Goal: Task Accomplishment & Management: Manage account settings

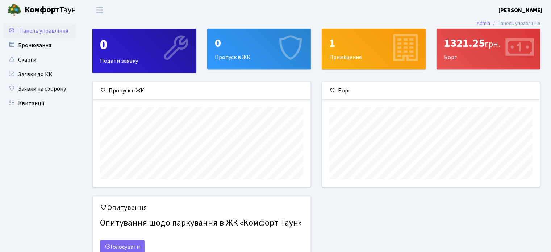
scroll to position [104, 217]
click at [55, 48] on link "Бронювання" at bounding box center [40, 45] width 72 height 14
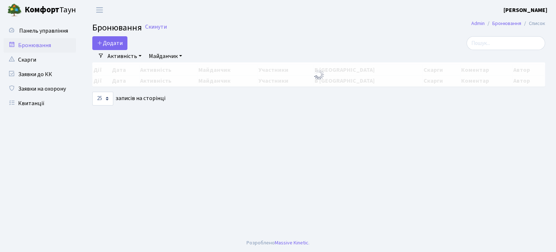
select select "25"
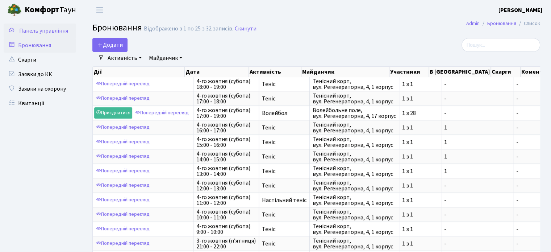
click at [59, 35] on link "Панель управління" at bounding box center [40, 31] width 72 height 14
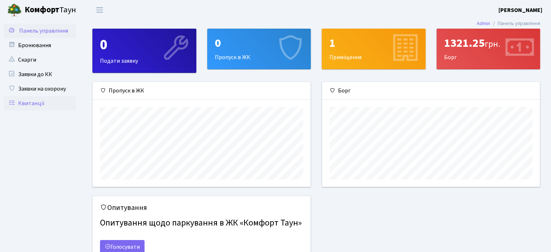
scroll to position [104, 217]
click at [36, 108] on link "Квитанції" at bounding box center [40, 103] width 72 height 14
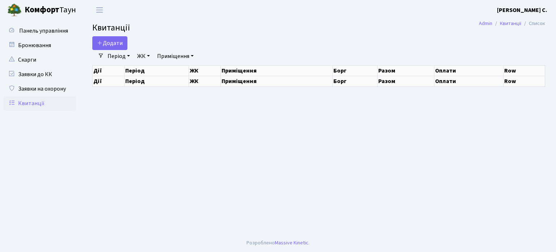
select select "25"
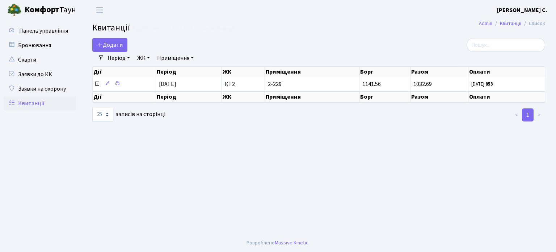
click at [148, 57] on link "ЖК" at bounding box center [143, 58] width 18 height 12
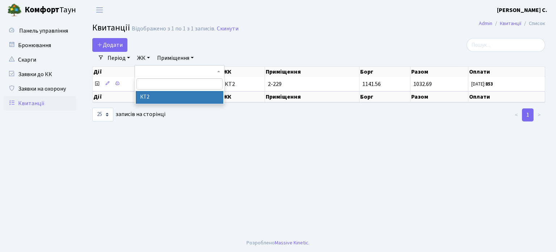
click at [148, 57] on link "ЖК" at bounding box center [143, 58] width 18 height 12
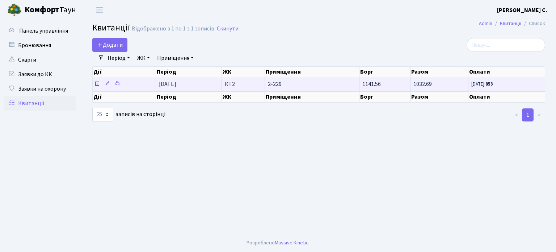
click at [509, 84] on span "[DATE]: 853" at bounding box center [506, 84] width 71 height 6
click at [484, 85] on small "24.09.25: 853" at bounding box center [482, 84] width 22 height 7
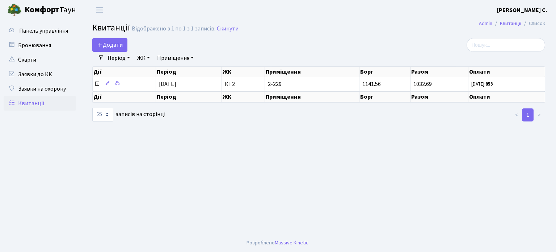
click at [127, 58] on link "Період" at bounding box center [119, 58] width 28 height 12
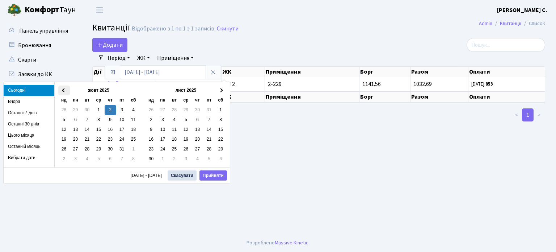
click at [63, 90] on span at bounding box center [64, 90] width 4 height 4
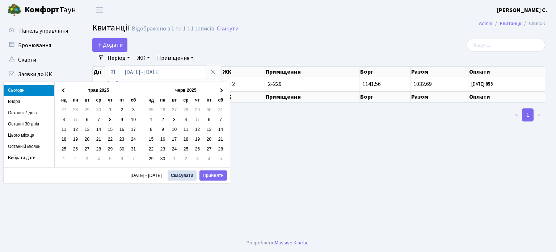
click at [63, 90] on span at bounding box center [64, 90] width 4 height 4
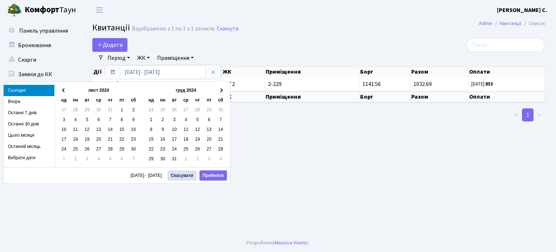
click at [63, 90] on span at bounding box center [64, 90] width 4 height 4
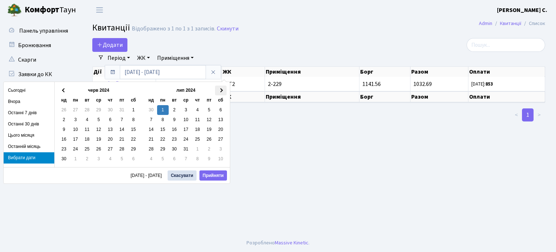
click at [223, 87] on th at bounding box center [221, 90] width 12 height 10
click at [64, 85] on table "жовт 2024 нд пн вт ср чт пт сб 29 30 1 2 3 4 5 6 7 8 9 10 11 12 13 14 15 16 17 …" at bounding box center [98, 124] width 81 height 79
click at [63, 90] on span at bounding box center [64, 90] width 4 height 4
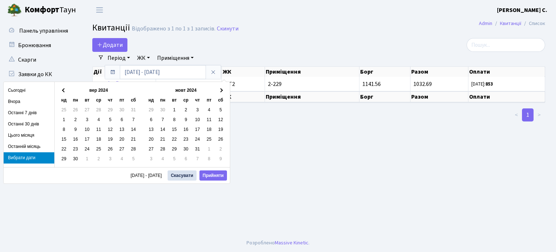
click at [63, 90] on span at bounding box center [64, 90] width 4 height 4
click at [223, 89] on th at bounding box center [221, 90] width 12 height 10
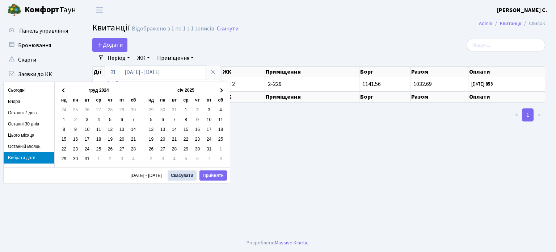
click at [223, 89] on th at bounding box center [221, 90] width 12 height 10
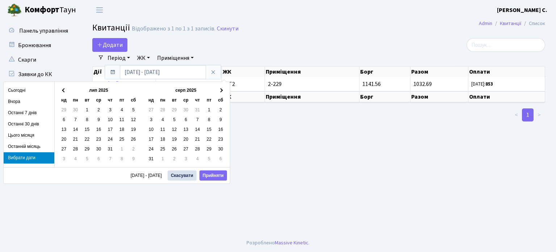
click at [223, 89] on th at bounding box center [221, 90] width 12 height 10
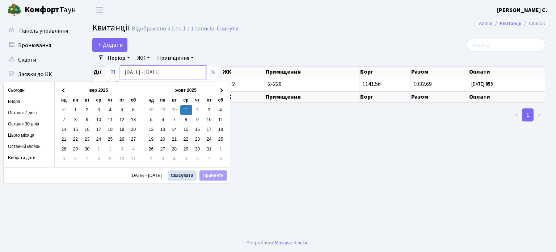
click at [170, 71] on input "02.10.2025 - 02.10.2025" at bounding box center [163, 72] width 86 height 14
click at [136, 74] on input "02.10.2025 - 02.10.2025" at bounding box center [163, 72] width 86 height 14
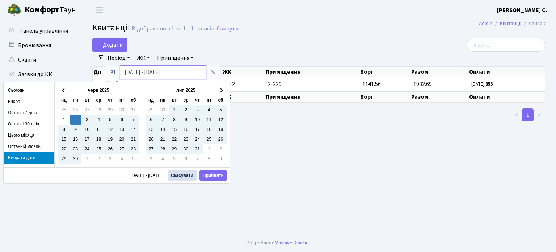
click at [148, 72] on input "02.06.2025 - 02.10.2025" at bounding box center [163, 72] width 86 height 14
type input "02.06.2024 - 02.10.2025"
click at [215, 175] on button "Прийняти" at bounding box center [214, 175] width 28 height 10
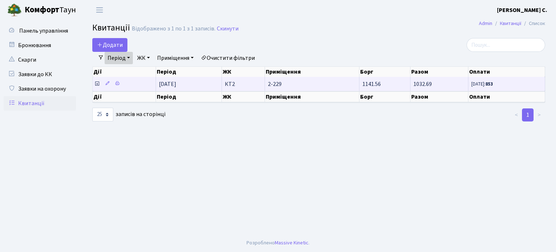
click at [493, 85] on b "853" at bounding box center [490, 84] width 8 height 7
click at [379, 81] on span "1141.56" at bounding box center [371, 84] width 18 height 8
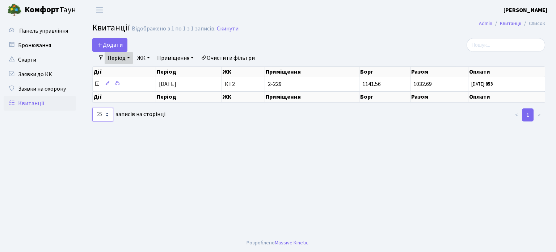
click at [107, 115] on select "10 25 50 100 250 500 1,000" at bounding box center [102, 115] width 21 height 14
select select "500"
click at [92, 108] on select "10 25 50 100 250 500 1,000" at bounding box center [102, 115] width 21 height 14
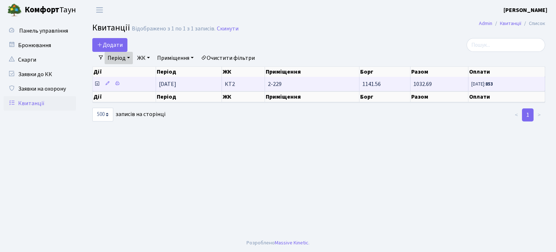
click at [373, 83] on span "1141.56" at bounding box center [371, 84] width 18 height 8
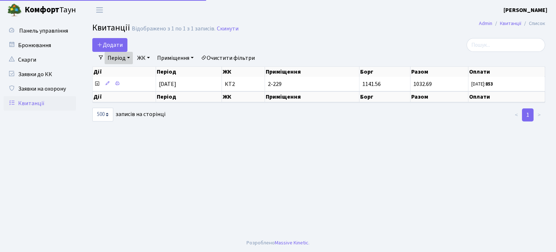
select select "500"
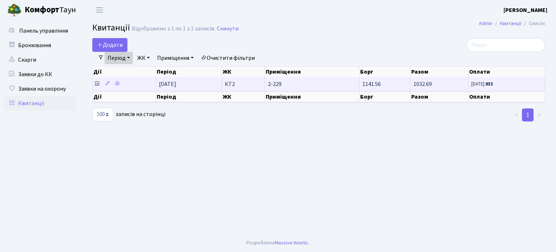
click at [493, 81] on b "853" at bounding box center [490, 84] width 8 height 7
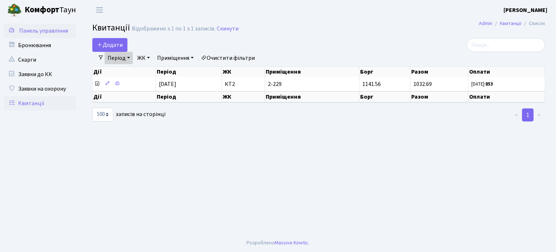
click at [59, 34] on span "Панель управління" at bounding box center [43, 31] width 49 height 8
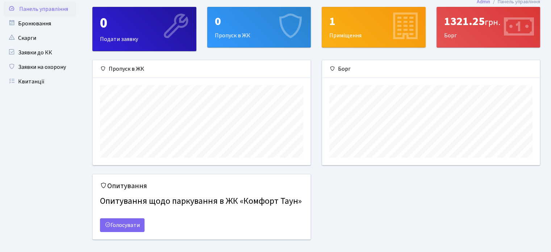
scroll to position [19, 0]
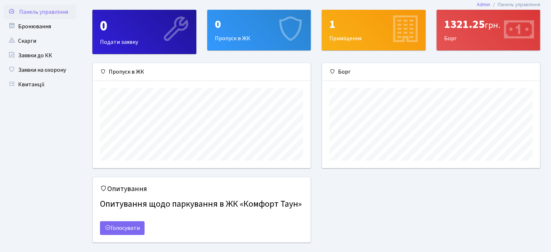
click at [452, 27] on div "1321.25 грн." at bounding box center [488, 24] width 89 height 14
